Goal: Information Seeking & Learning: Learn about a topic

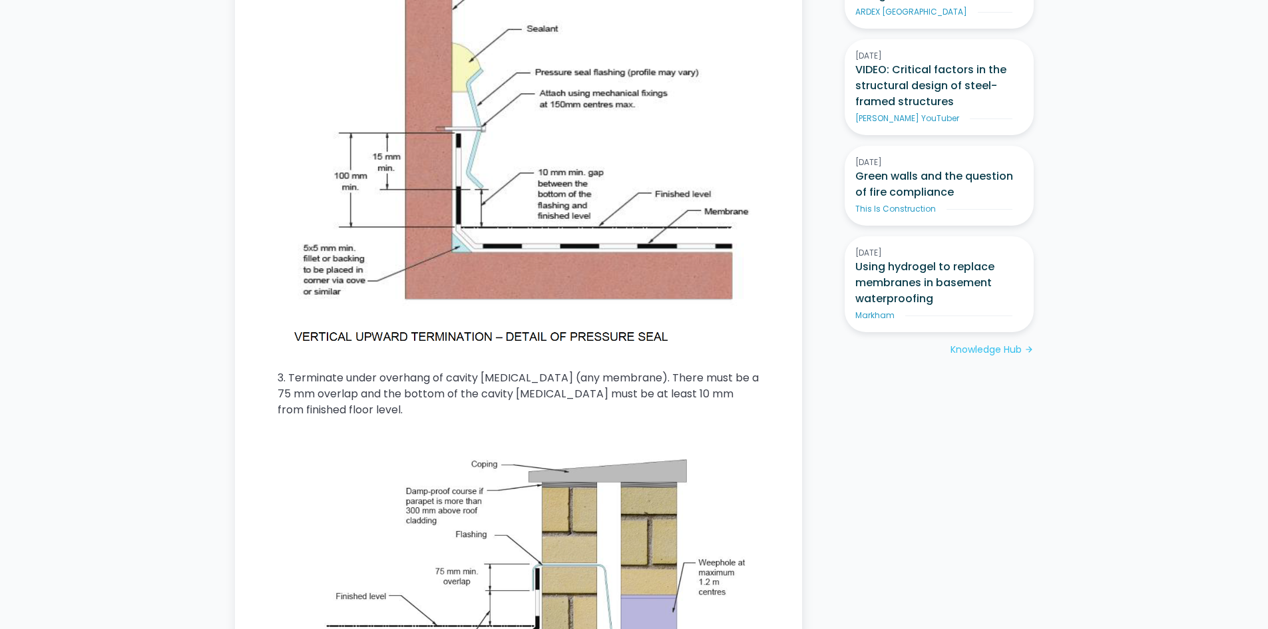
scroll to position [1265, 0]
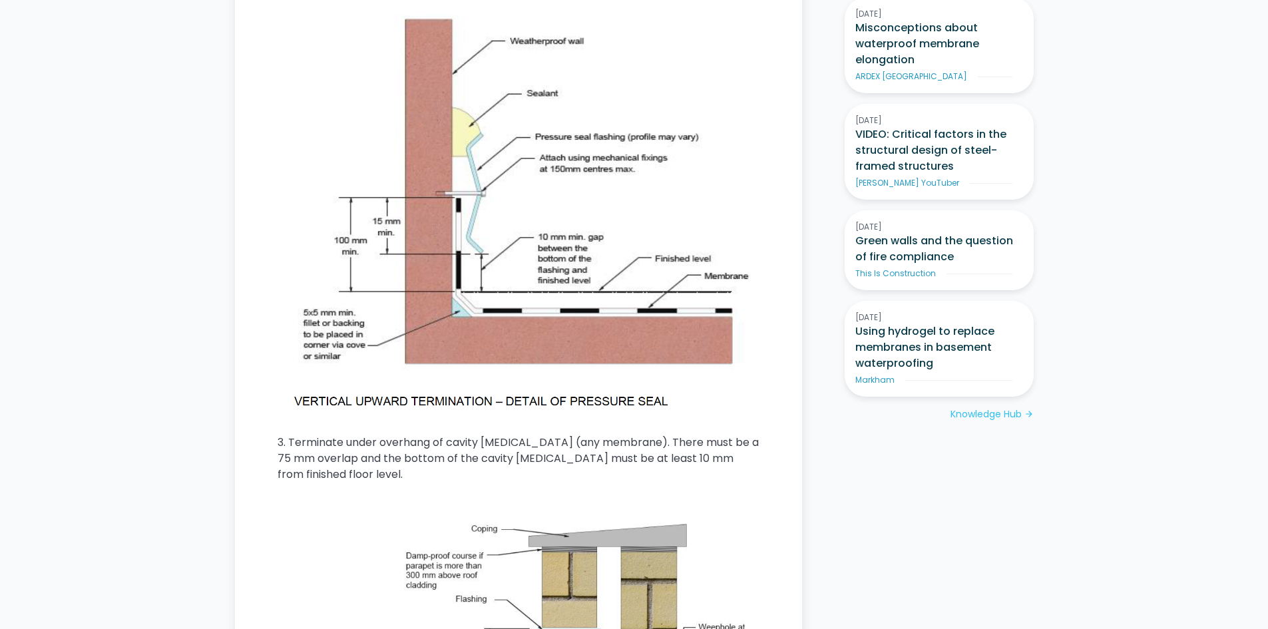
click at [550, 226] on img at bounding box center [519, 210] width 482 height 405
click at [578, 201] on img at bounding box center [519, 210] width 482 height 405
click at [1165, 98] on div "Home / Knowledge Articles / This Is Construction / Current What are the Austral…" at bounding box center [634, 510] width 1268 height 3462
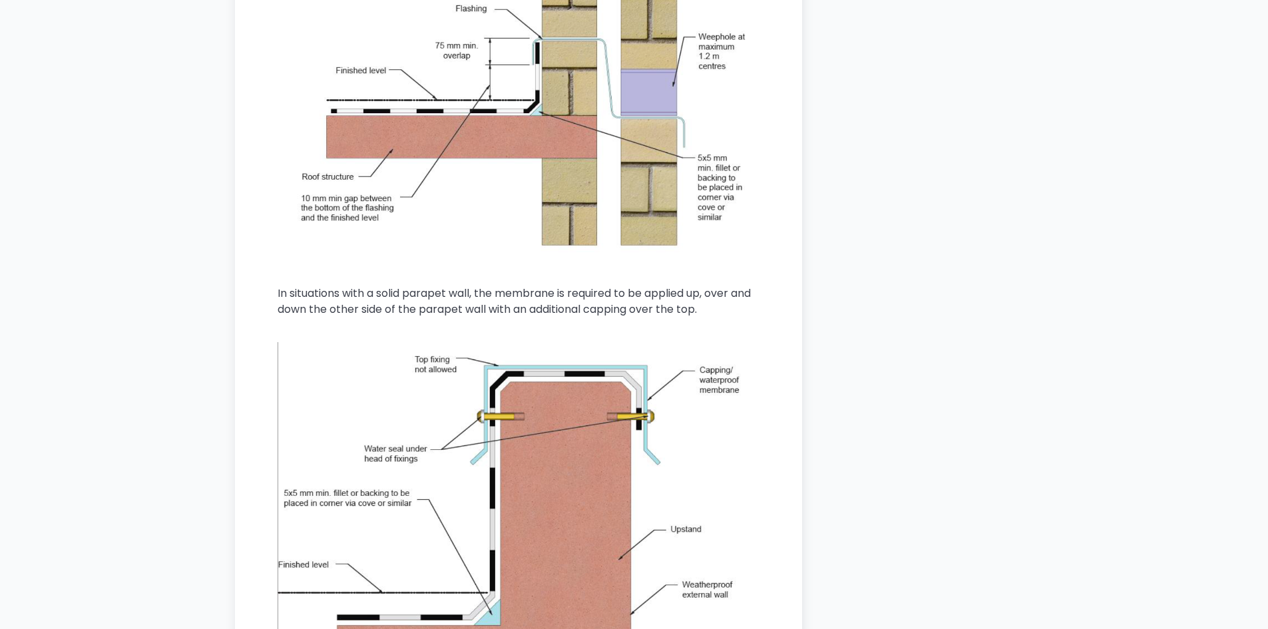
scroll to position [1864, 0]
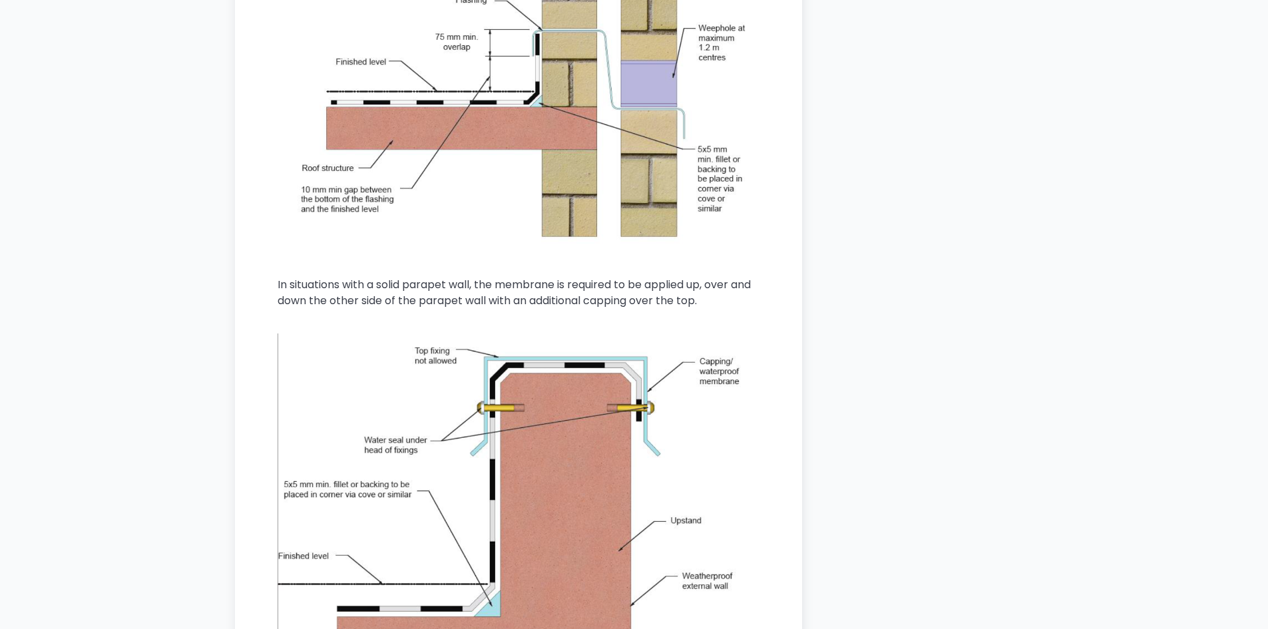
click at [1028, 200] on aside "This Is Construction is a place where engineers, architects, consultants and co…" at bounding box center [939, 141] width 189 height 2916
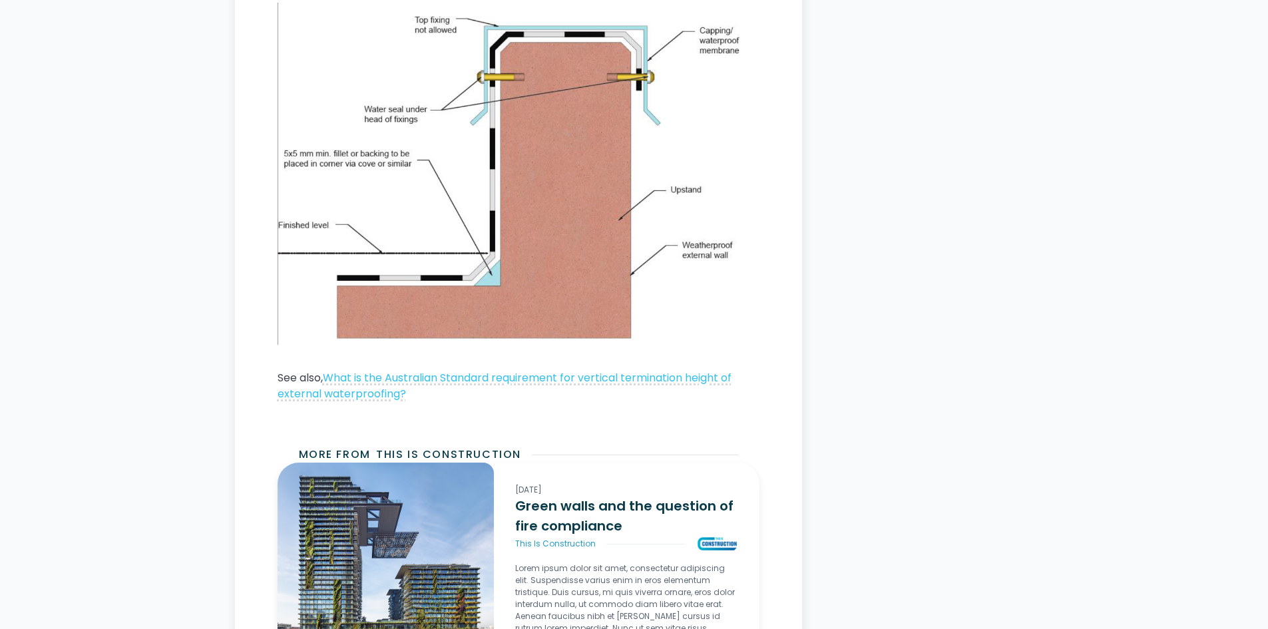
scroll to position [2197, 0]
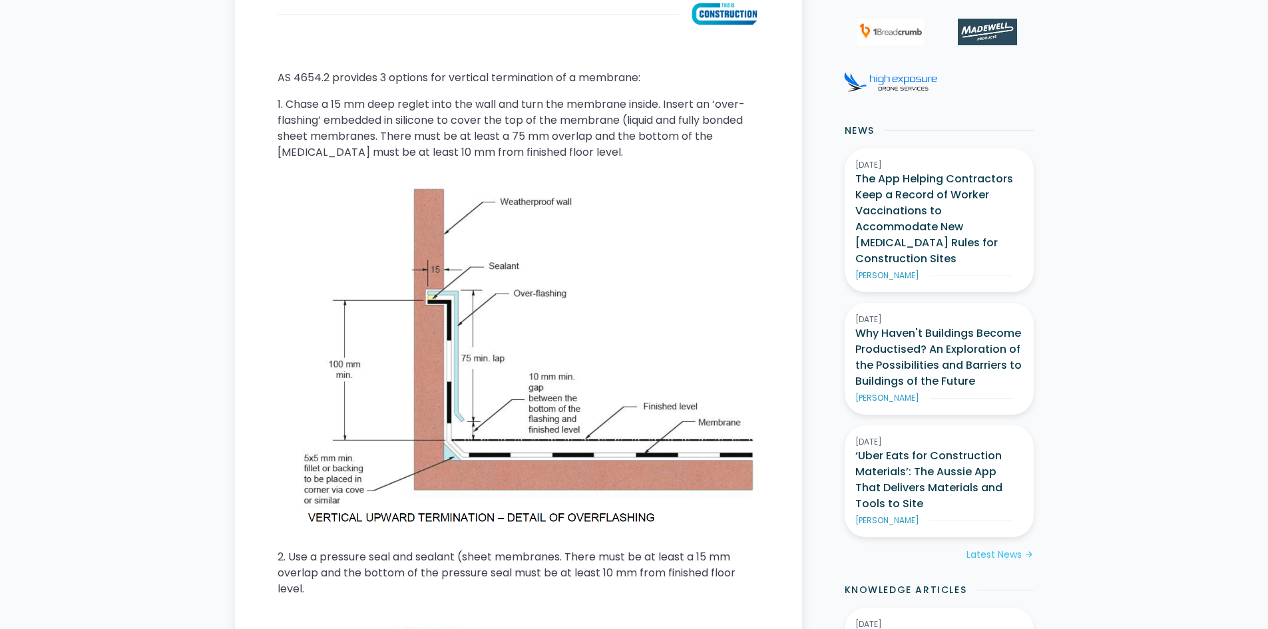
scroll to position [666, 0]
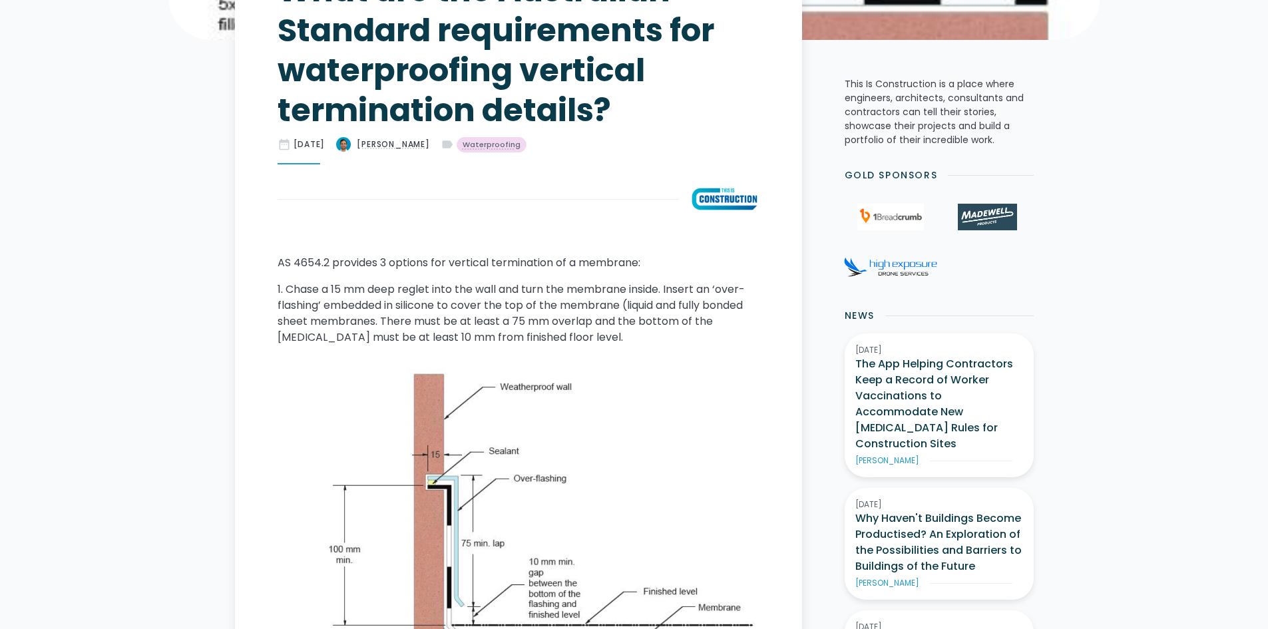
drag, startPoint x: 507, startPoint y: 302, endPoint x: 499, endPoint y: 224, distance: 77.7
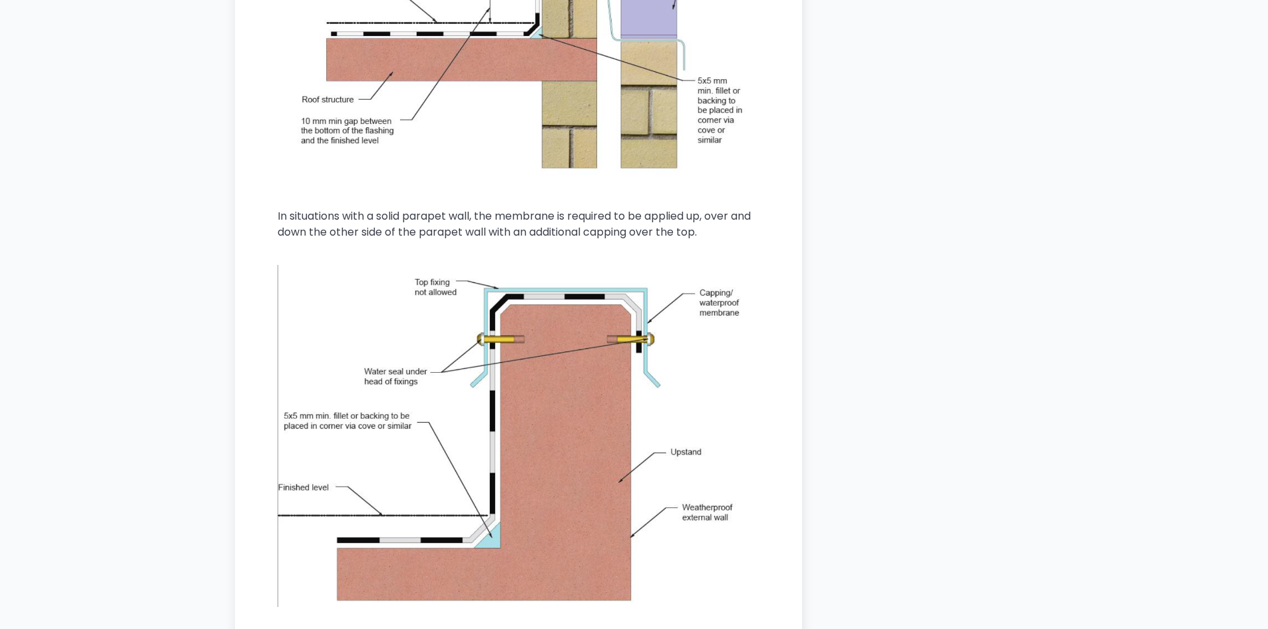
scroll to position [2087, 0]
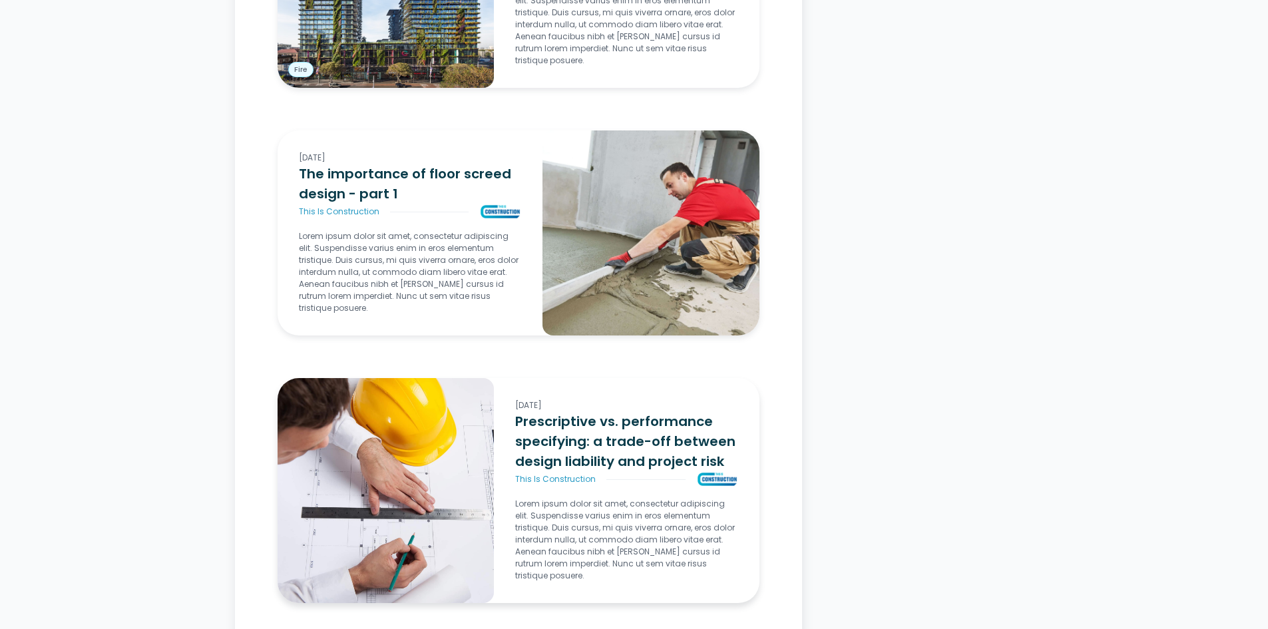
scroll to position [2953, 0]
